Goal: Task Accomplishment & Management: Use online tool/utility

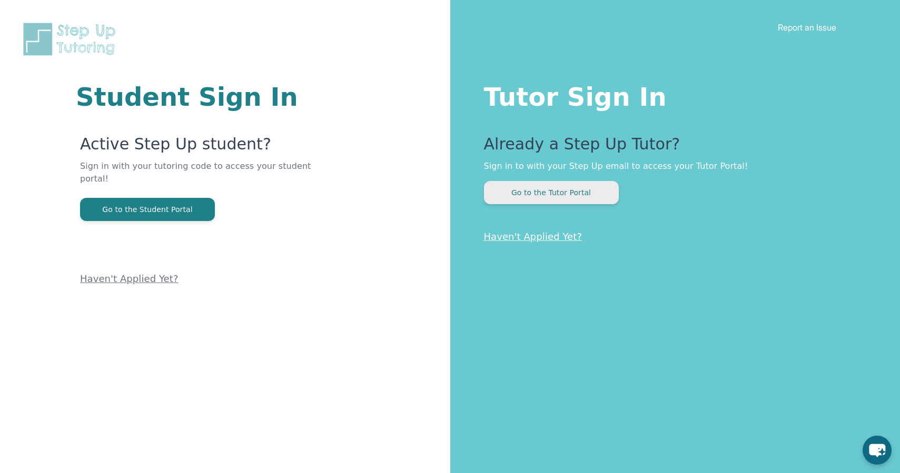
click at [596, 199] on button "Go to the Tutor Portal" at bounding box center [551, 192] width 135 height 23
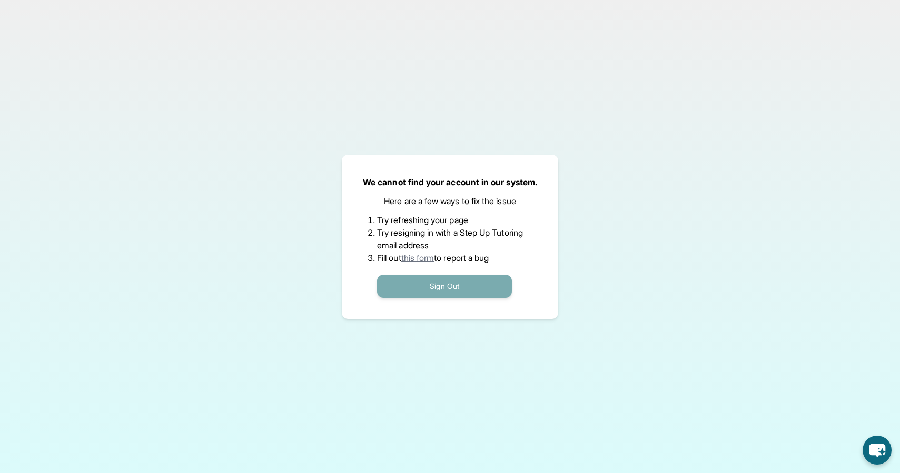
click at [478, 282] on button "Sign Out" at bounding box center [444, 286] width 135 height 23
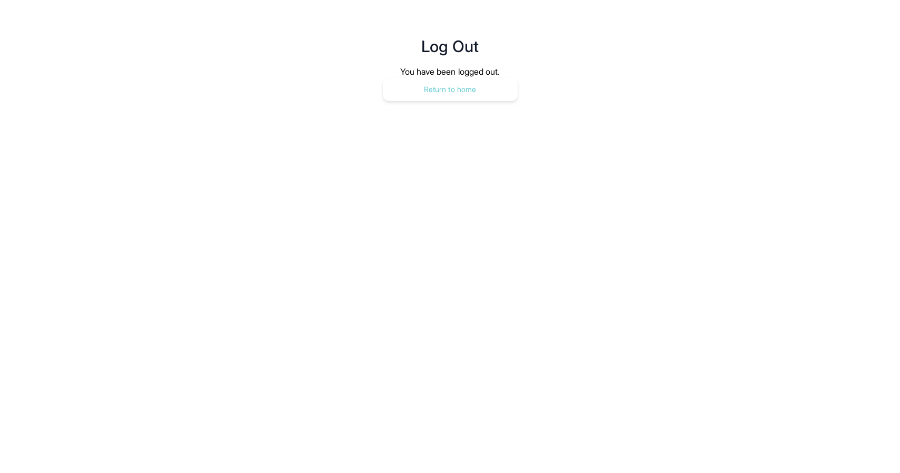
click at [468, 90] on button "Return to home" at bounding box center [450, 89] width 135 height 23
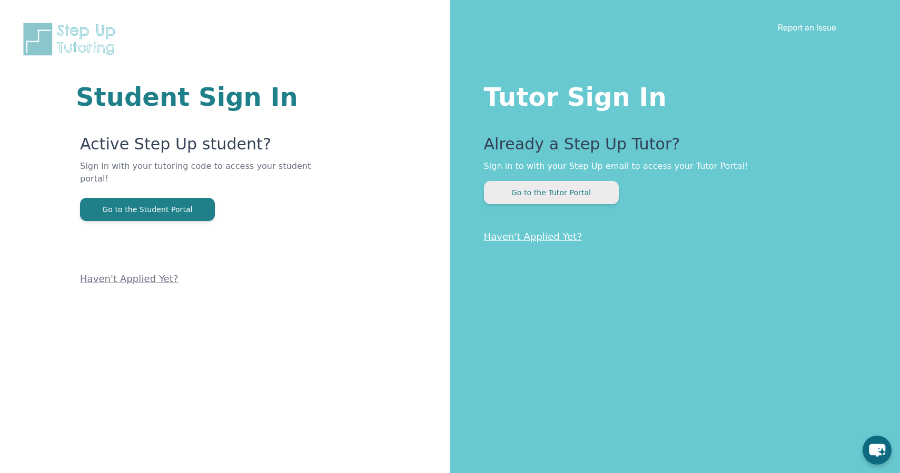
click at [554, 192] on button "Go to the Tutor Portal" at bounding box center [551, 192] width 135 height 23
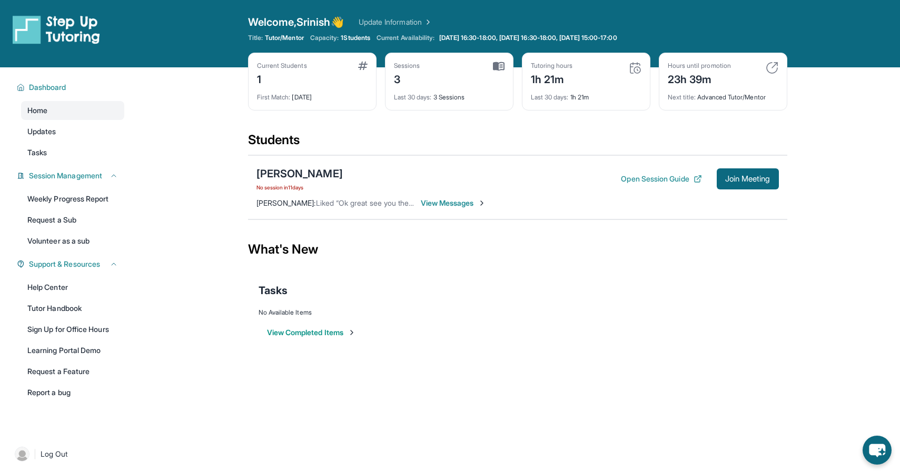
drag, startPoint x: 255, startPoint y: 185, endPoint x: 340, endPoint y: 184, distance: 84.8
click at [340, 184] on div "[PERSON_NAME] No session [DATE] Open Session Guide Join Meeting [PERSON_NAME] :…" at bounding box center [517, 187] width 539 height 64
click at [396, 269] on div "What's New" at bounding box center [517, 249] width 539 height 46
click at [753, 182] on span "Join Meeting" at bounding box center [747, 179] width 45 height 6
click at [295, 172] on div "[PERSON_NAME]" at bounding box center [299, 173] width 86 height 15
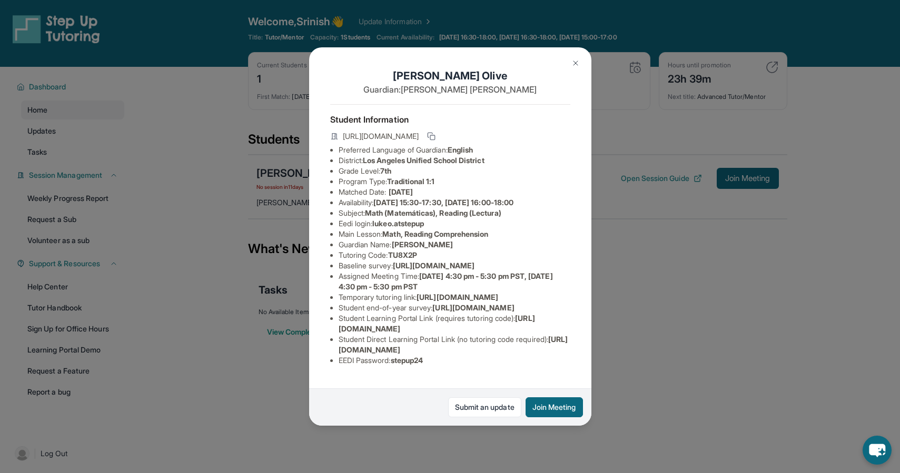
scroll to position [66, 0]
drag, startPoint x: 426, startPoint y: 186, endPoint x: 394, endPoint y: 192, distance: 32.6
click at [394, 250] on li "Tutoring Code : TU8X2P" at bounding box center [454, 255] width 232 height 11
copy span "TU8X2P"
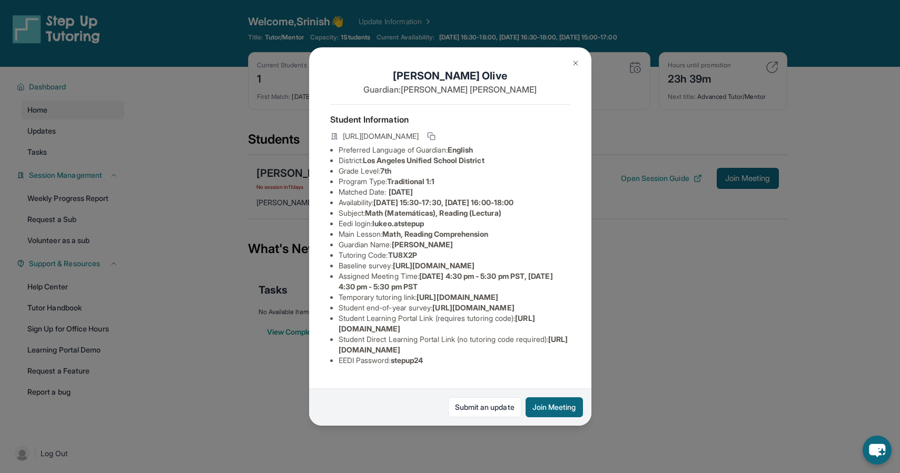
click at [418, 131] on span "https://student-portal.stepuptutoring.org/student/TU8X2P" at bounding box center [381, 136] width 76 height 11
click at [574, 63] on img at bounding box center [575, 63] width 8 height 8
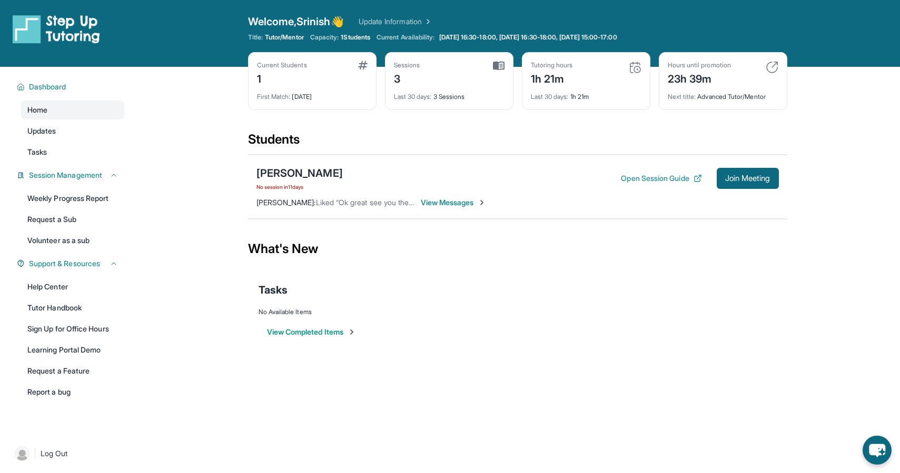
scroll to position [0, 0]
click at [67, 311] on link "Tutor Handbook" at bounding box center [72, 308] width 103 height 19
click at [640, 184] on div "Open Session Guide Join Meeting" at bounding box center [699, 178] width 157 height 21
click at [640, 179] on button "Open Session Guide" at bounding box center [661, 179] width 81 height 11
